Goal: Task Accomplishment & Management: Manage account settings

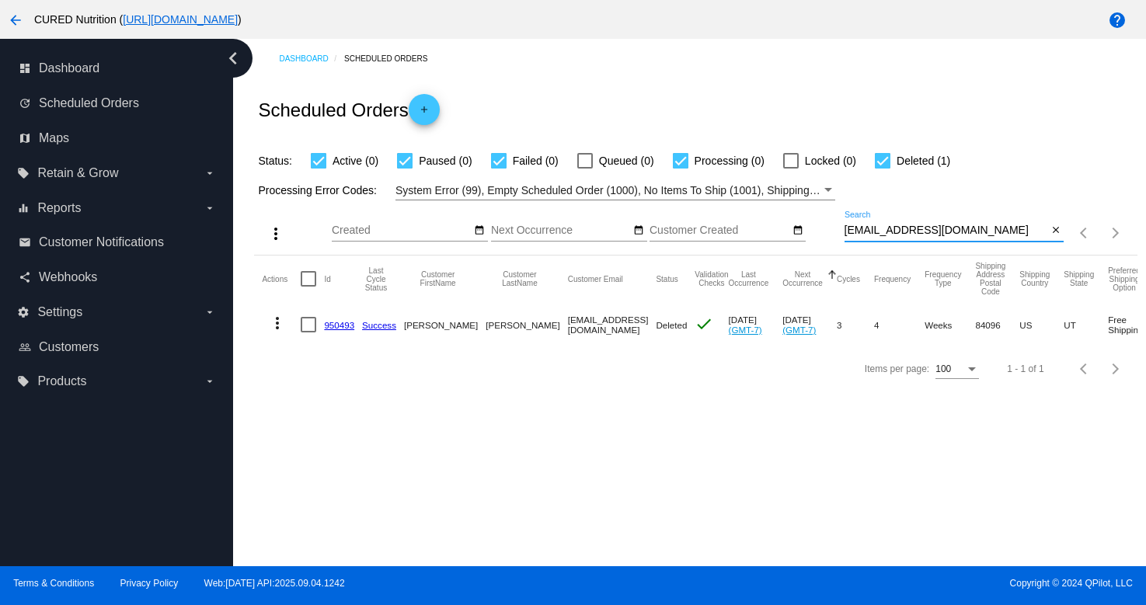
click at [904, 226] on input "[EMAIL_ADDRESS][DOMAIN_NAME]" at bounding box center [947, 231] width 204 height 12
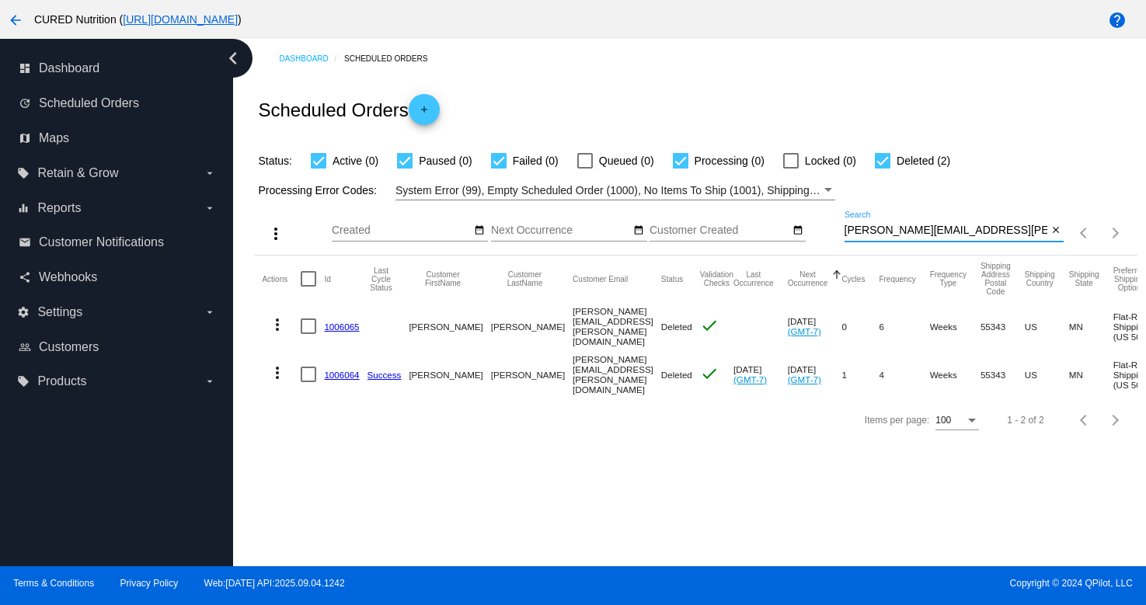
click at [888, 235] on input "[PERSON_NAME][EMAIL_ADDRESS][PERSON_NAME][DOMAIN_NAME]" at bounding box center [947, 231] width 204 height 12
paste input "[PERSON_NAME][DEMOGRAPHIC_DATA][PERSON_NAME]"
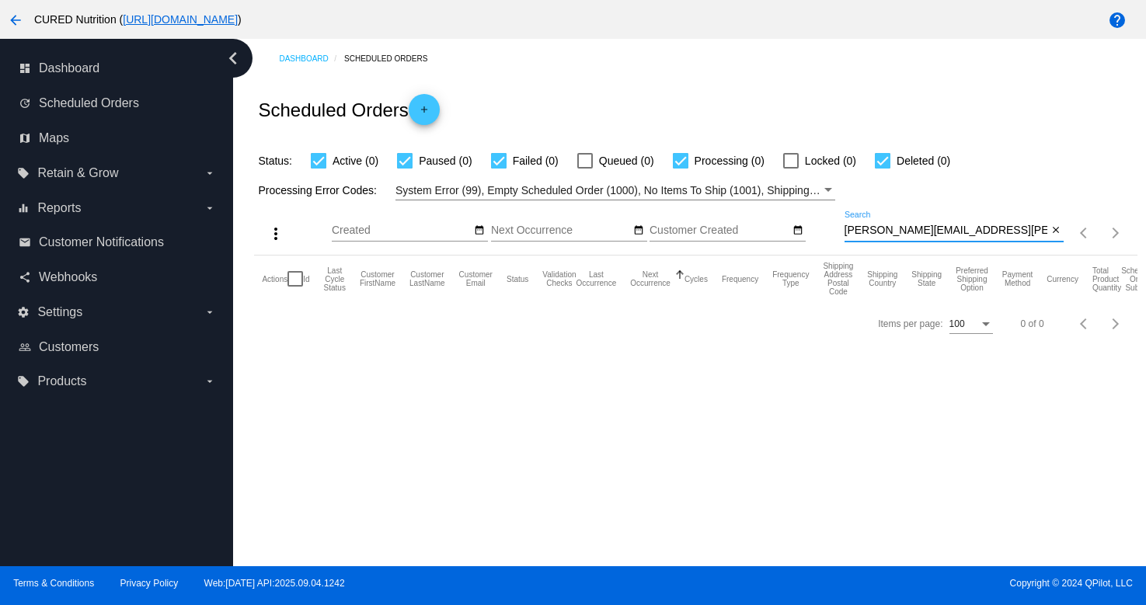
click at [902, 231] on input "[PERSON_NAME][EMAIL_ADDRESS][PERSON_NAME][DOMAIN_NAME]" at bounding box center [947, 231] width 204 height 12
paste input "[EMAIL_ADDRESS][PERSON_NAME]"
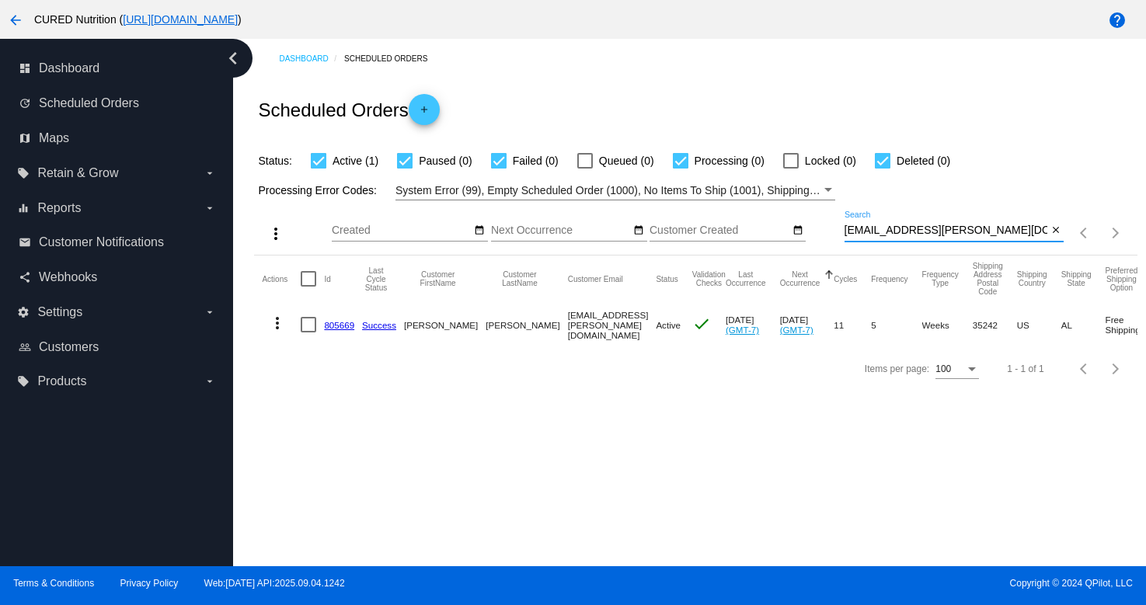
type input "[EMAIL_ADDRESS][PERSON_NAME][DOMAIN_NAME]"
click at [340, 327] on link "805669" at bounding box center [339, 325] width 30 height 10
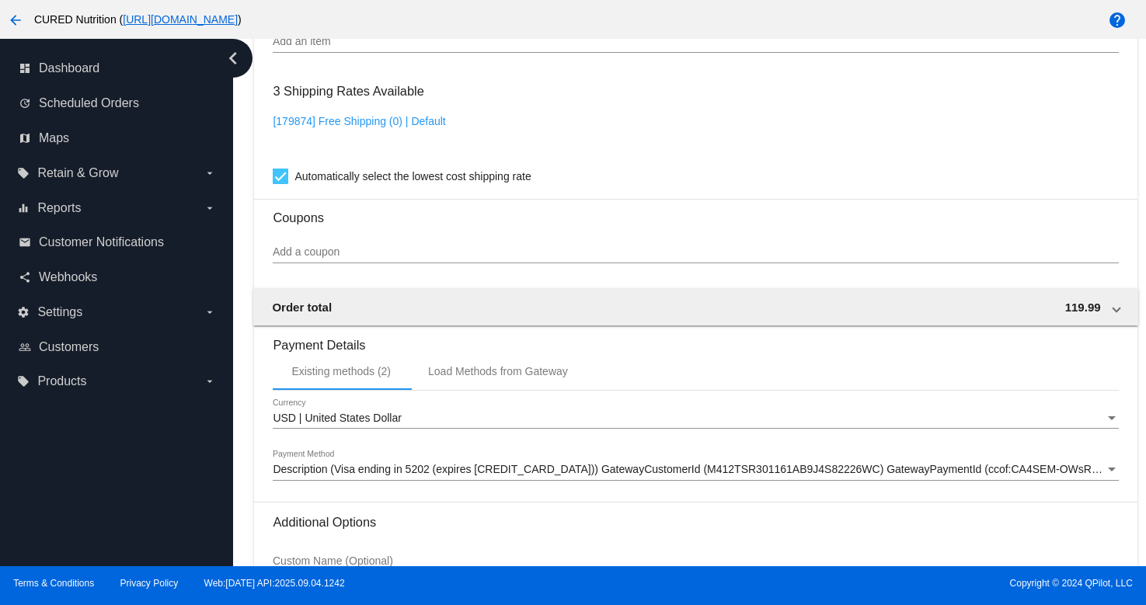
scroll to position [1409, 0]
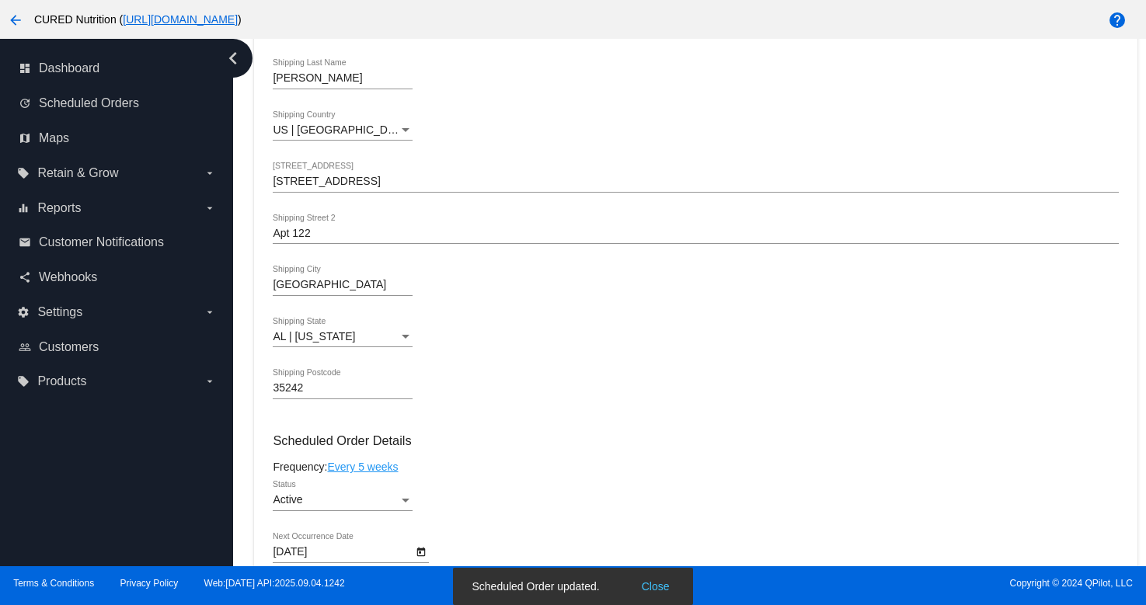
scroll to position [542, 0]
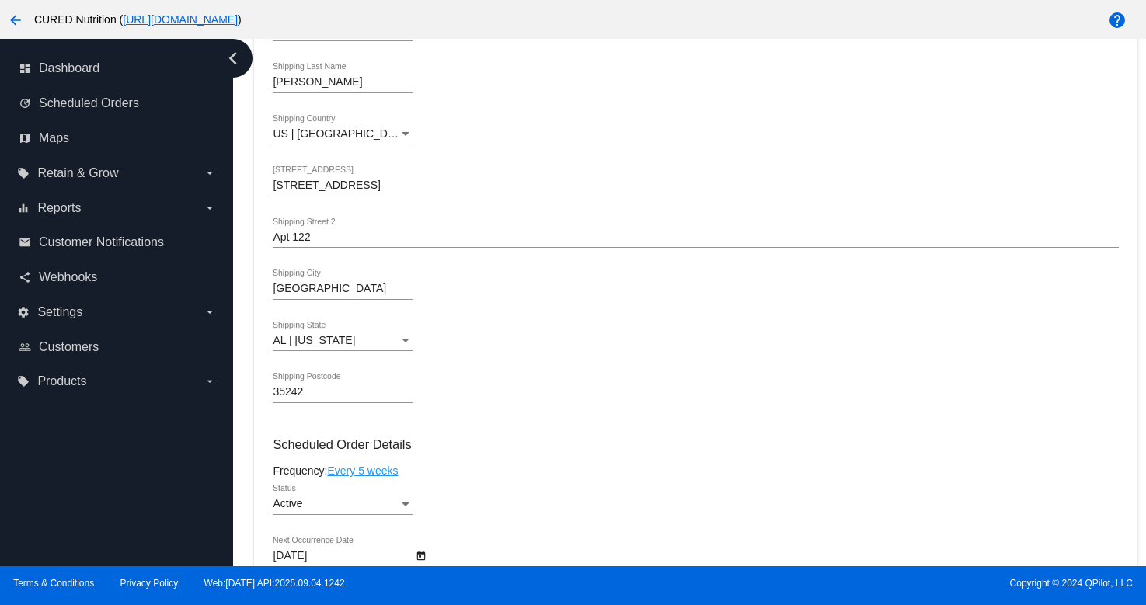
click at [283, 190] on input "[STREET_ADDRESS]" at bounding box center [695, 185] width 845 height 12
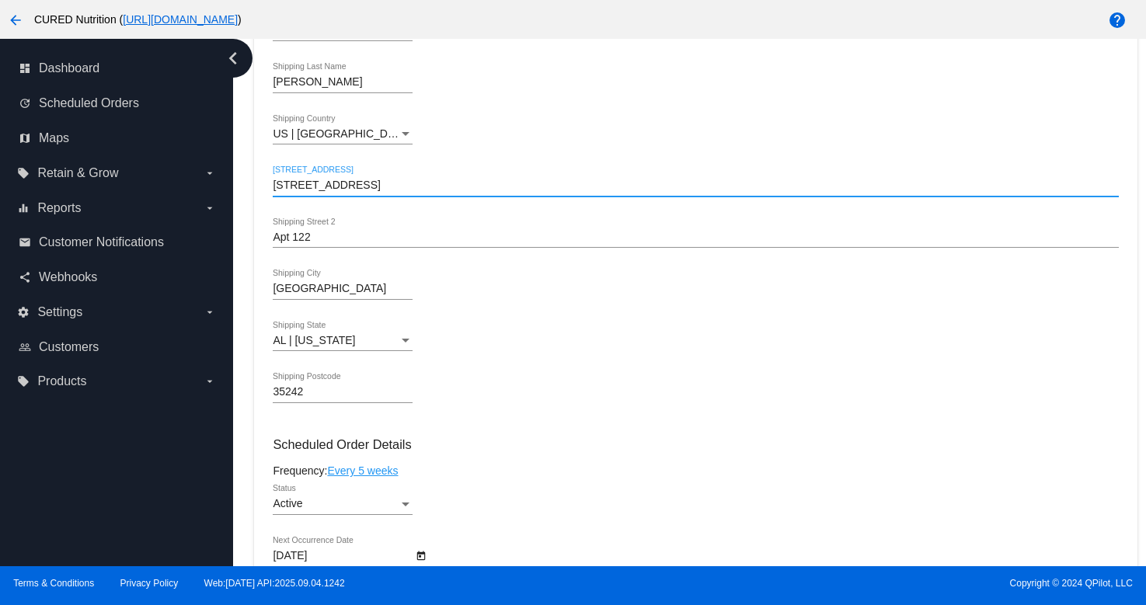
click at [283, 190] on input "[STREET_ADDRESS]" at bounding box center [695, 185] width 845 height 12
paste input "3"
type input "[STREET_ADDRESS]"
click at [253, 277] on div "Dashboard Scheduled Orders arrow_back Scheduled Order #805669 Active more_vert …" at bounding box center [696, 458] width 901 height 1923
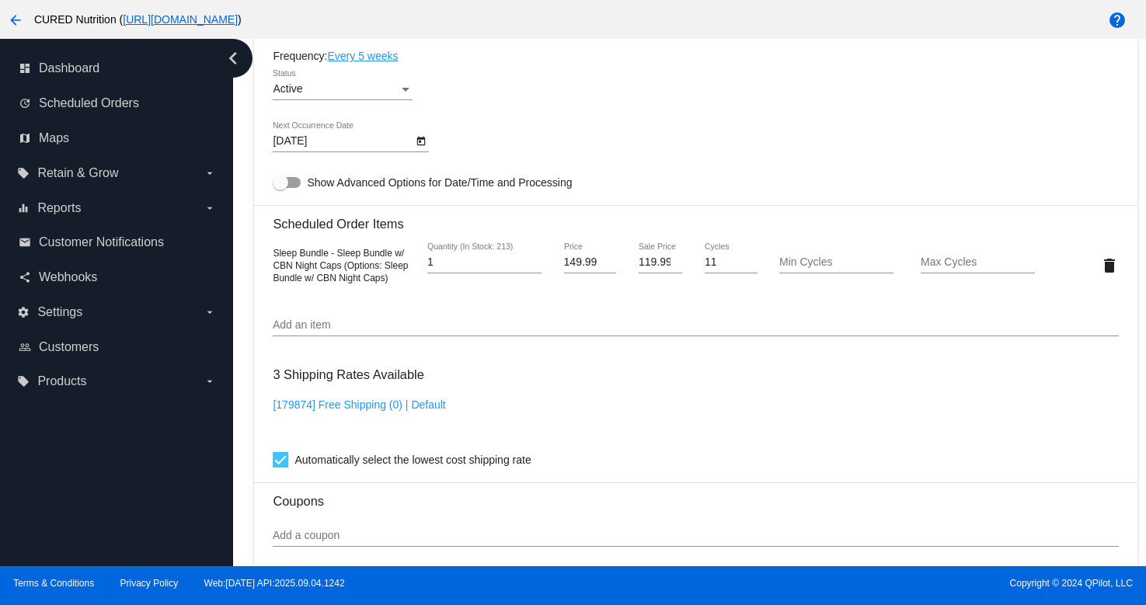
scroll to position [1409, 0]
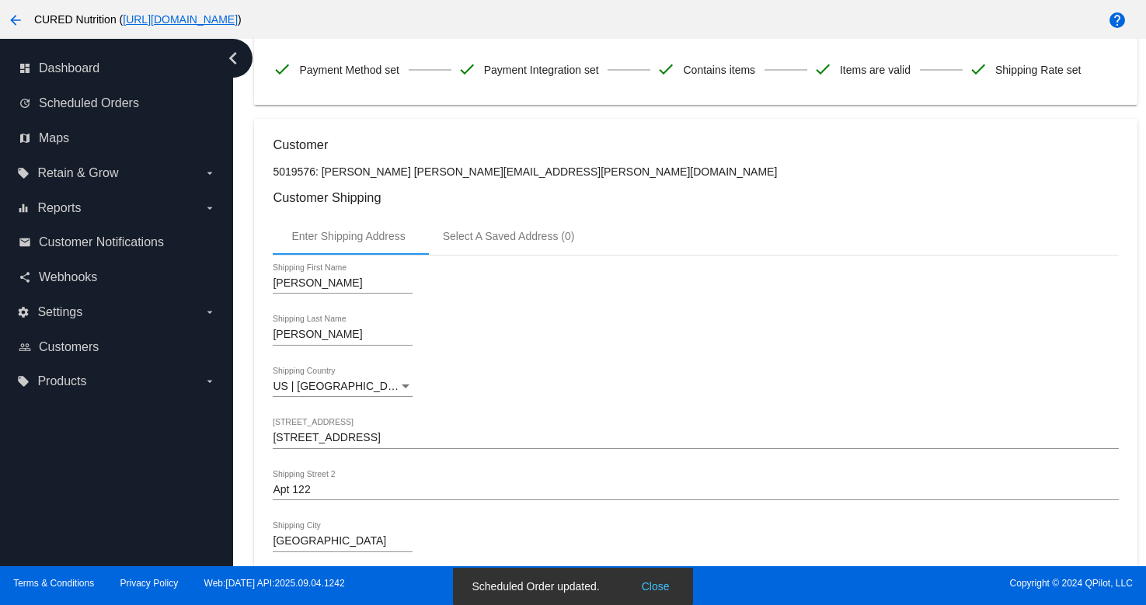
scroll to position [218, 0]
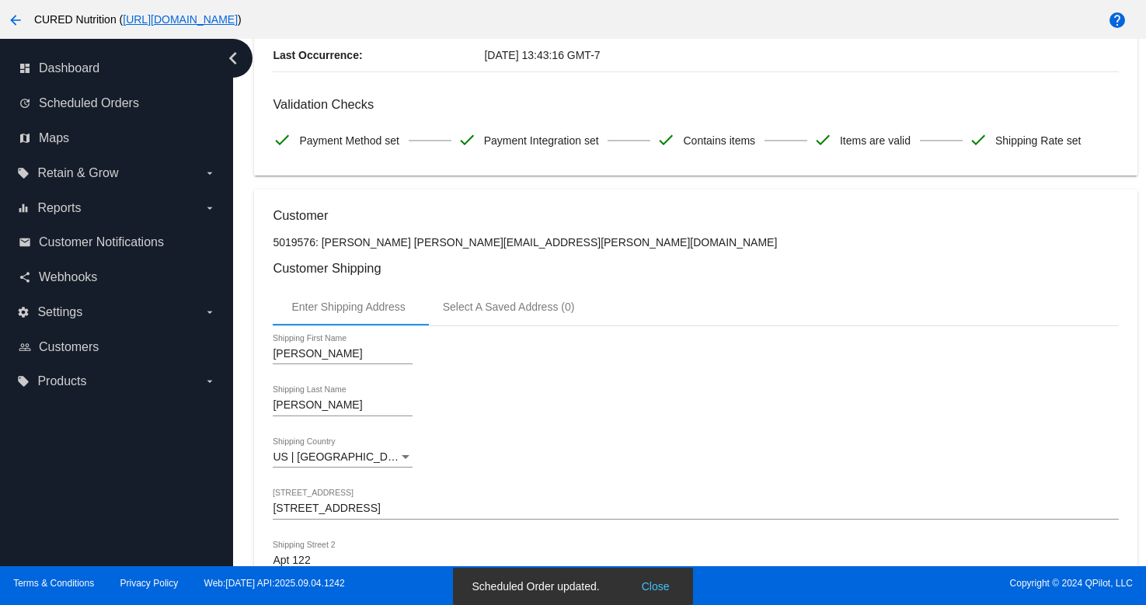
drag, startPoint x: 390, startPoint y: 249, endPoint x: 501, endPoint y: 247, distance: 111.1
click at [503, 247] on p "5019576: [PERSON_NAME] [PERSON_NAME][EMAIL_ADDRESS][PERSON_NAME][DOMAIN_NAME]" at bounding box center [695, 242] width 845 height 12
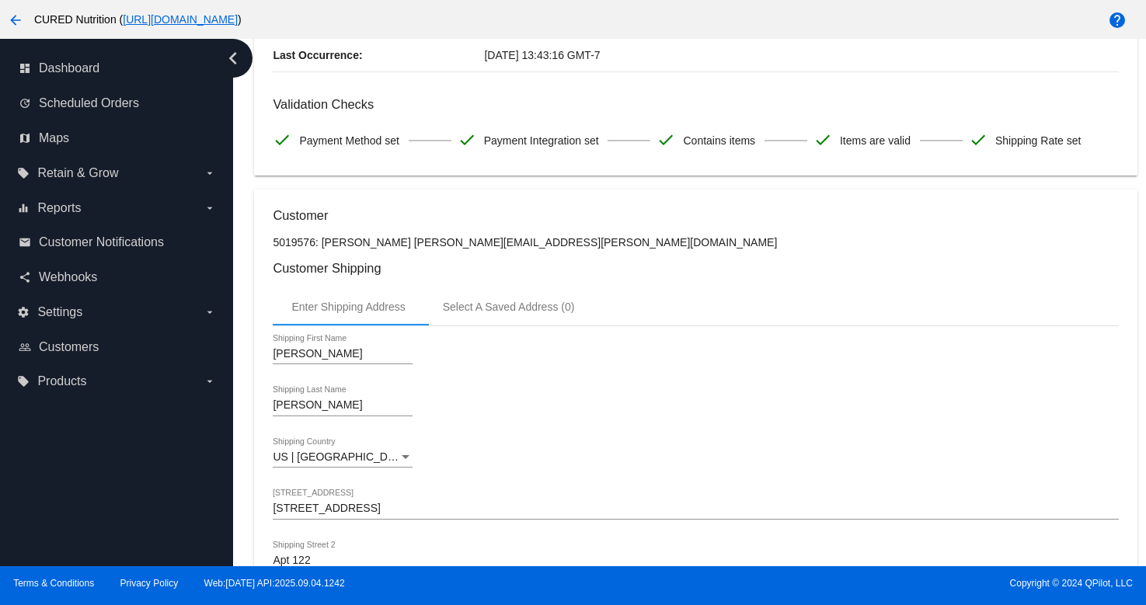
drag, startPoint x: 389, startPoint y: 246, endPoint x: 512, endPoint y: 246, distance: 122.8
click at [512, 246] on p "5019576: [PERSON_NAME] [PERSON_NAME][EMAIL_ADDRESS][PERSON_NAME][DOMAIN_NAME]" at bounding box center [695, 242] width 845 height 12
copy p "[EMAIL_ADDRESS][PERSON_NAME][DOMAIN_NAME]"
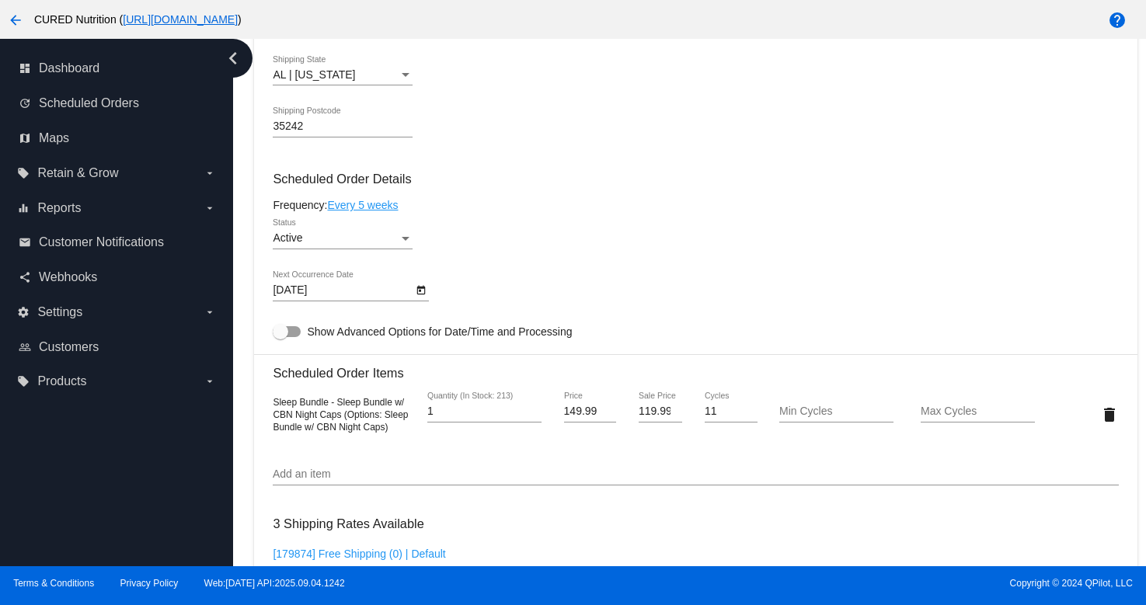
scroll to position [904, 0]
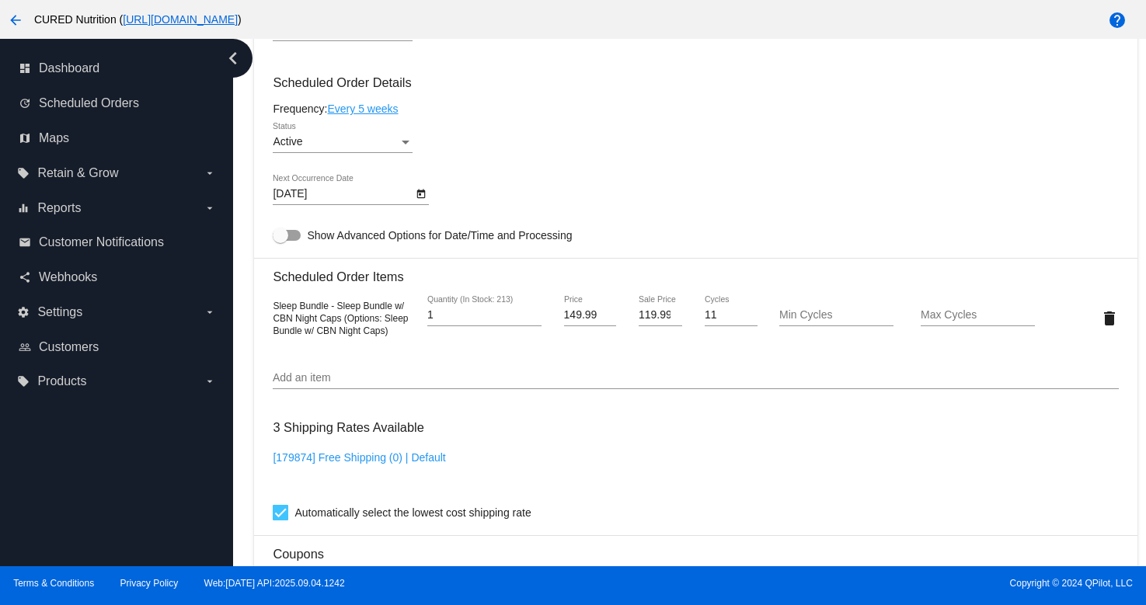
copy p "[EMAIL_ADDRESS][PERSON_NAME][DOMAIN_NAME]"
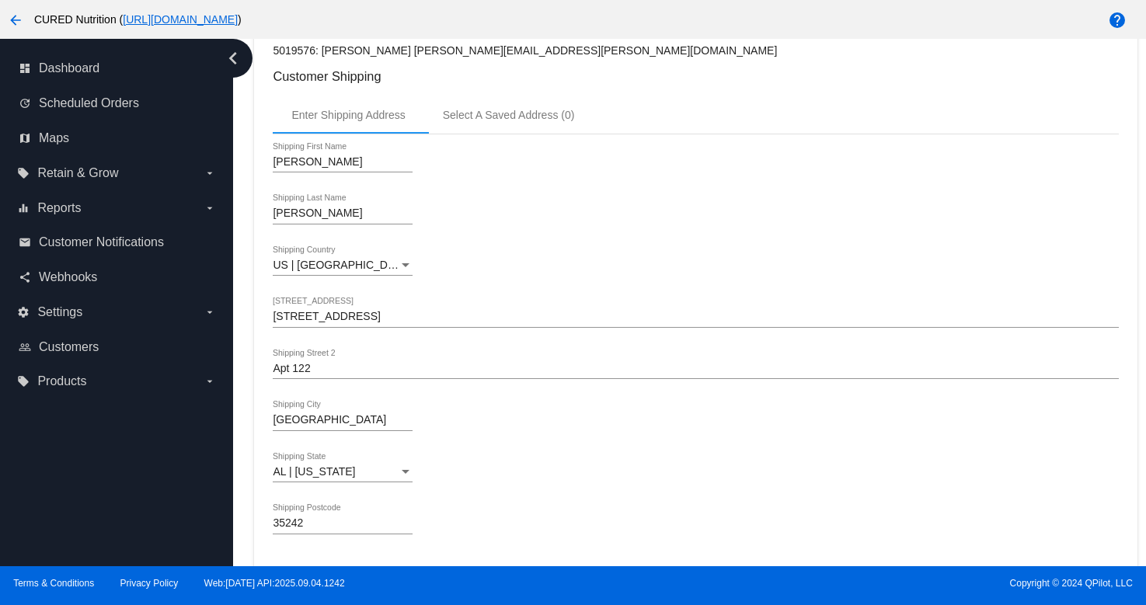
scroll to position [0, 0]
